Goal: Task Accomplishment & Management: Complete application form

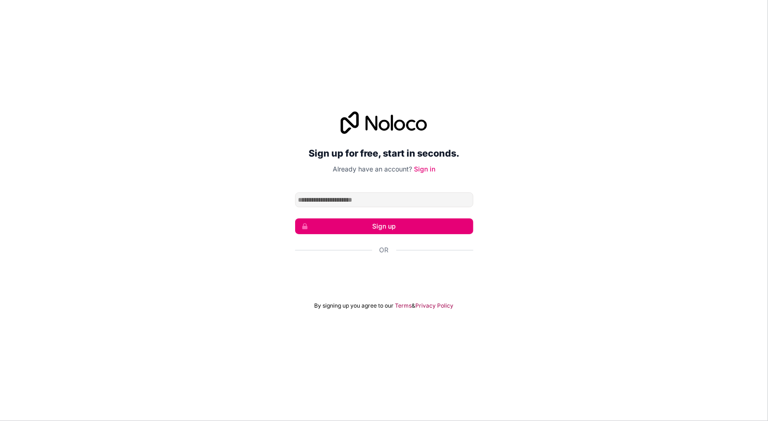
click at [441, 178] on div "Sign up for free, start in seconds. Already have an account? Sign in Sign up Or…" at bounding box center [384, 210] width 178 height 198
click at [427, 170] on link "Sign in" at bounding box center [424, 169] width 21 height 8
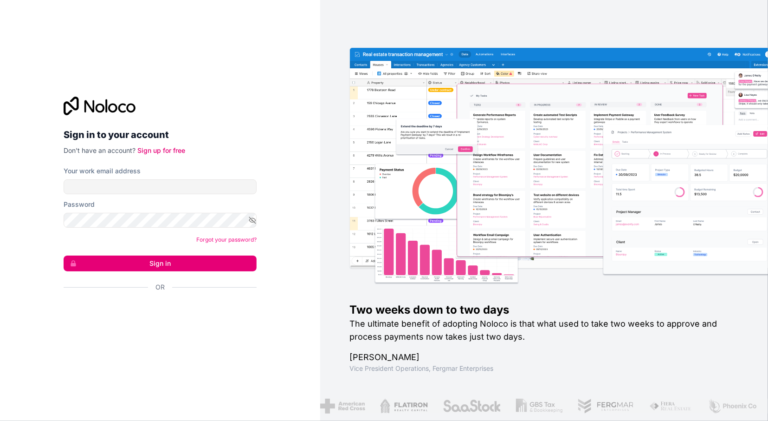
click at [112, 322] on div "تسجيل الدخول باستخدام حساب Google (يفتح الرابط في علامة تبويب جديدة)" at bounding box center [157, 312] width 186 height 20
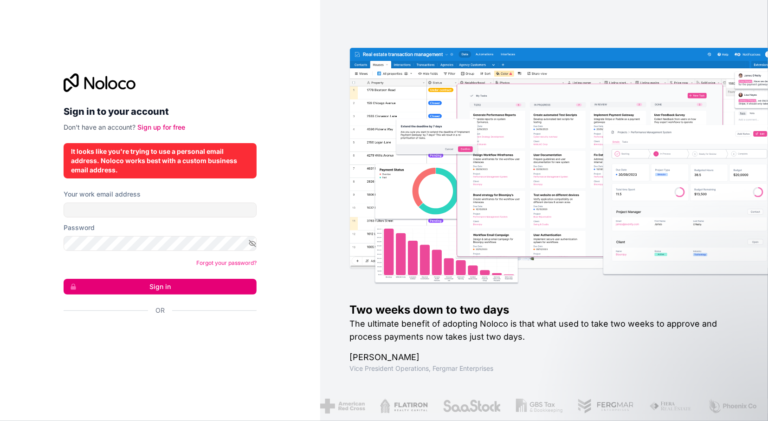
click at [171, 155] on div "It looks like you're trying to use a personal email address. Noloco works best …" at bounding box center [160, 161] width 178 height 28
click at [161, 160] on div "It looks like you're trying to use a personal email address. Noloco works best …" at bounding box center [160, 161] width 178 height 28
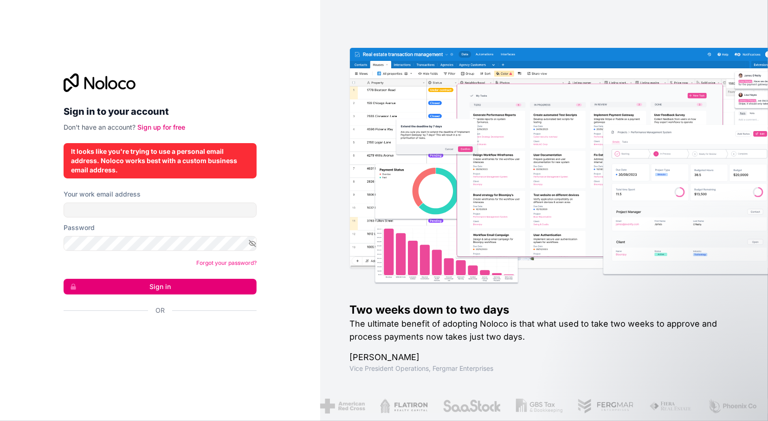
click at [161, 160] on div "It looks like you're trying to use a personal email address. Noloco works best …" at bounding box center [160, 161] width 178 height 28
click at [131, 169] on div "It looks like you're trying to use a personal email address. Noloco works best …" at bounding box center [160, 161] width 178 height 28
click at [116, 174] on div "It looks like you're trying to use a personal email address. Noloco works best …" at bounding box center [160, 161] width 178 height 28
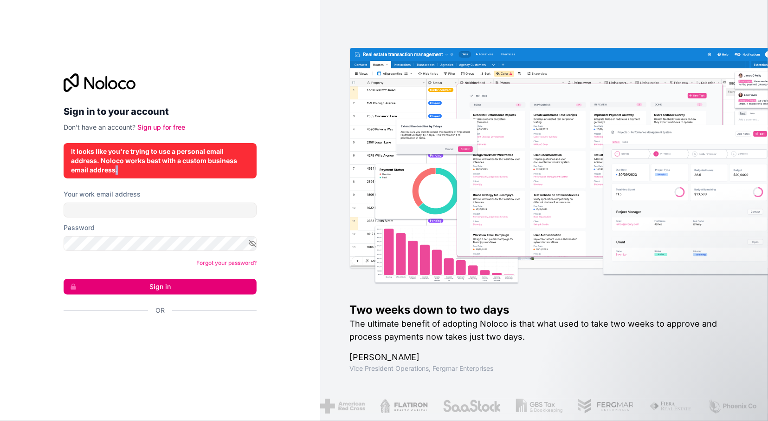
click at [116, 175] on div "It looks like you're trying to use a personal email address. Noloco works best …" at bounding box center [160, 161] width 178 height 28
click at [116, 175] on div "It looks like you're trying to use a personal email address. Noloco works best …" at bounding box center [160, 160] width 193 height 35
click at [101, 177] on div "It looks like you're trying to use a personal email address. Noloco works best …" at bounding box center [160, 160] width 193 height 35
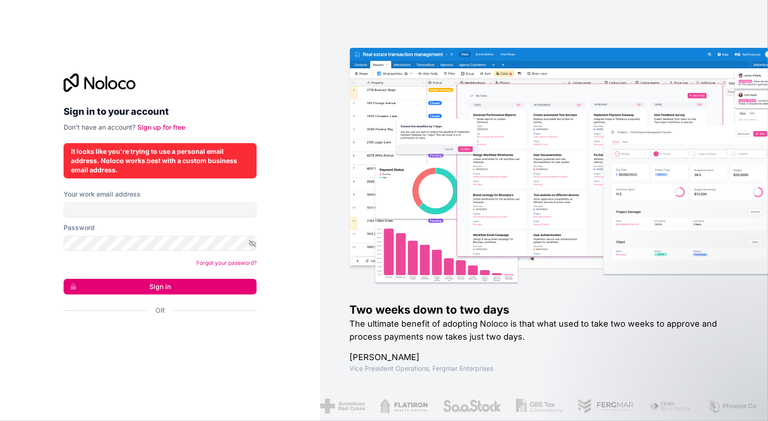
click at [78, 178] on div "It looks like you're trying to use a personal email address. Noloco works best …" at bounding box center [160, 160] width 193 height 35
click at [78, 177] on div "It looks like you're trying to use a personal email address. Noloco works best …" at bounding box center [160, 160] width 193 height 35
click at [80, 168] on div "It looks like you're trying to use a personal email address. Noloco works best …" at bounding box center [160, 161] width 178 height 28
click at [156, 122] on div "Sign in to your account Don't have an account? Sign up for free" at bounding box center [160, 102] width 193 height 59
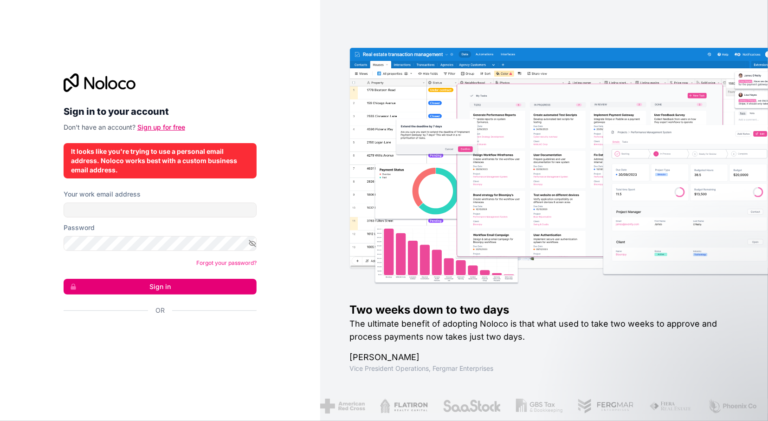
click at [159, 125] on link "Sign up for free" at bounding box center [161, 127] width 48 height 8
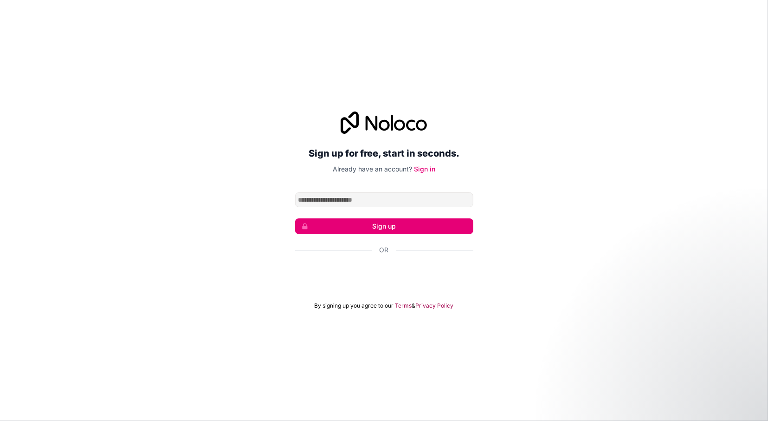
click at [343, 199] on input "Email address" at bounding box center [384, 199] width 178 height 15
type input "**********"
click button "Sign up" at bounding box center [384, 226] width 178 height 16
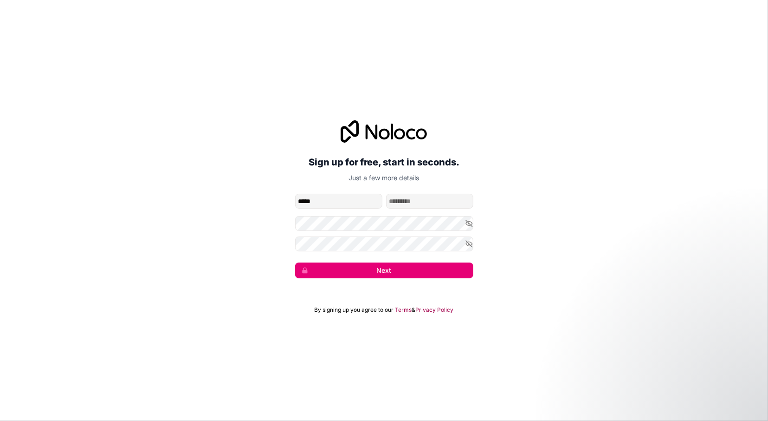
type input "*****"
click at [381, 272] on button "Next" at bounding box center [384, 270] width 178 height 16
click at [373, 273] on button "Next" at bounding box center [384, 270] width 178 height 16
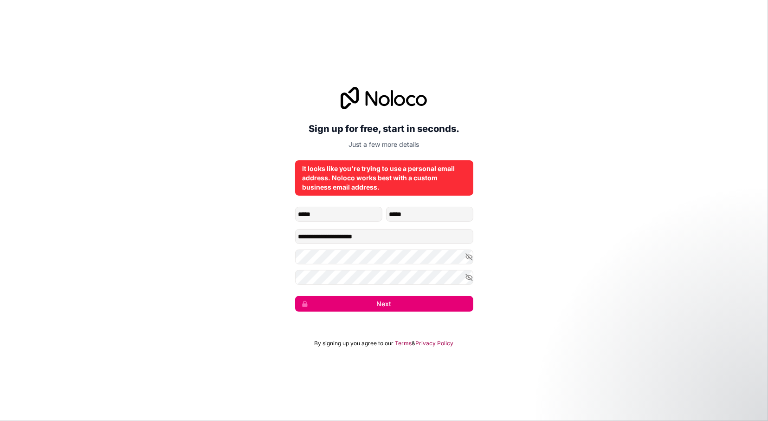
click at [415, 193] on div "It looks like you're trying to use a personal email address. Noloco works best …" at bounding box center [384, 177] width 178 height 35
click at [384, 236] on input "**********" at bounding box center [384, 236] width 178 height 15
